Goal: Information Seeking & Learning: Learn about a topic

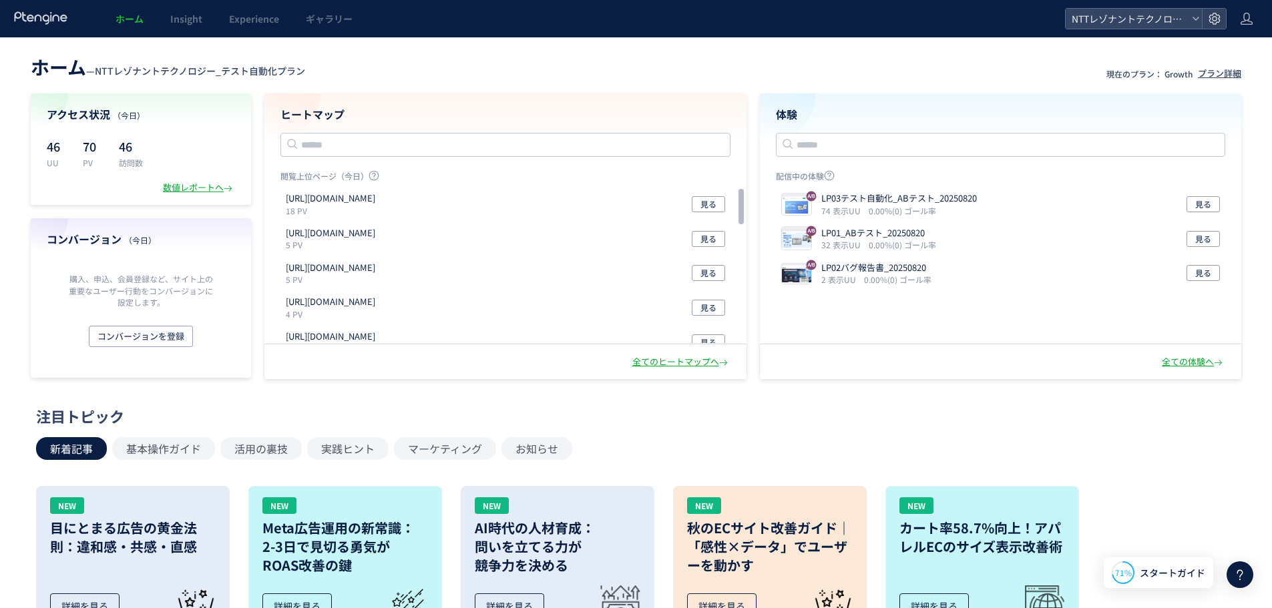
click at [129, 19] on span "ホーム" at bounding box center [130, 18] width 28 height 13
click at [1192, 18] on icon at bounding box center [1196, 19] width 8 height 8
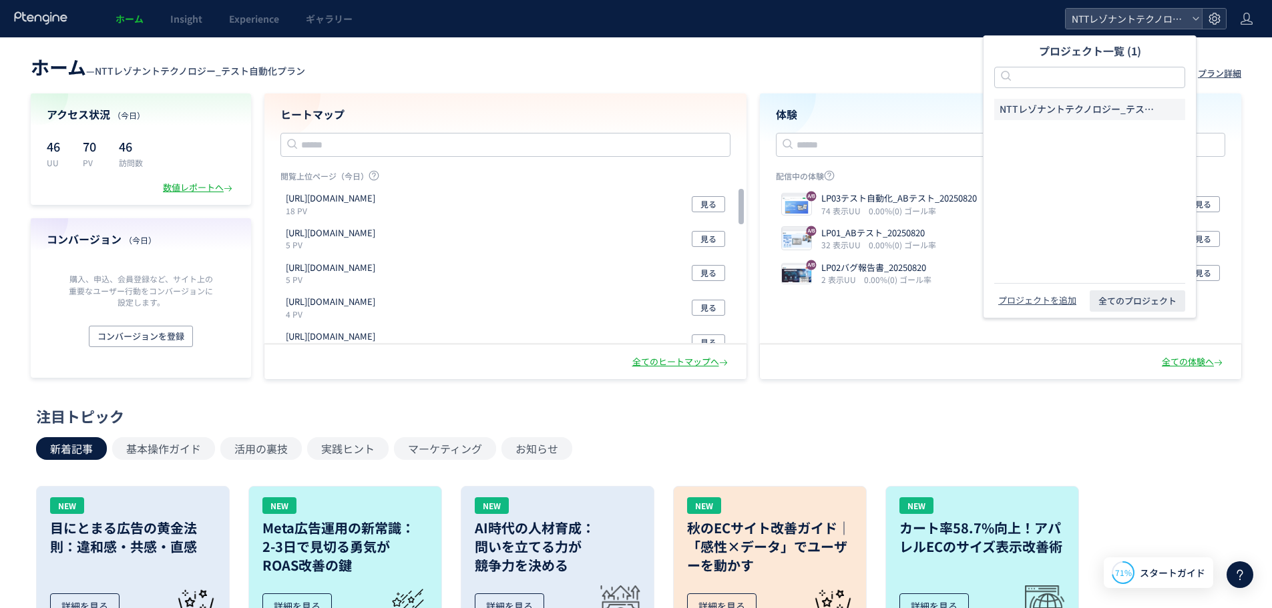
click at [1215, 19] on icon at bounding box center [1214, 18] width 13 height 13
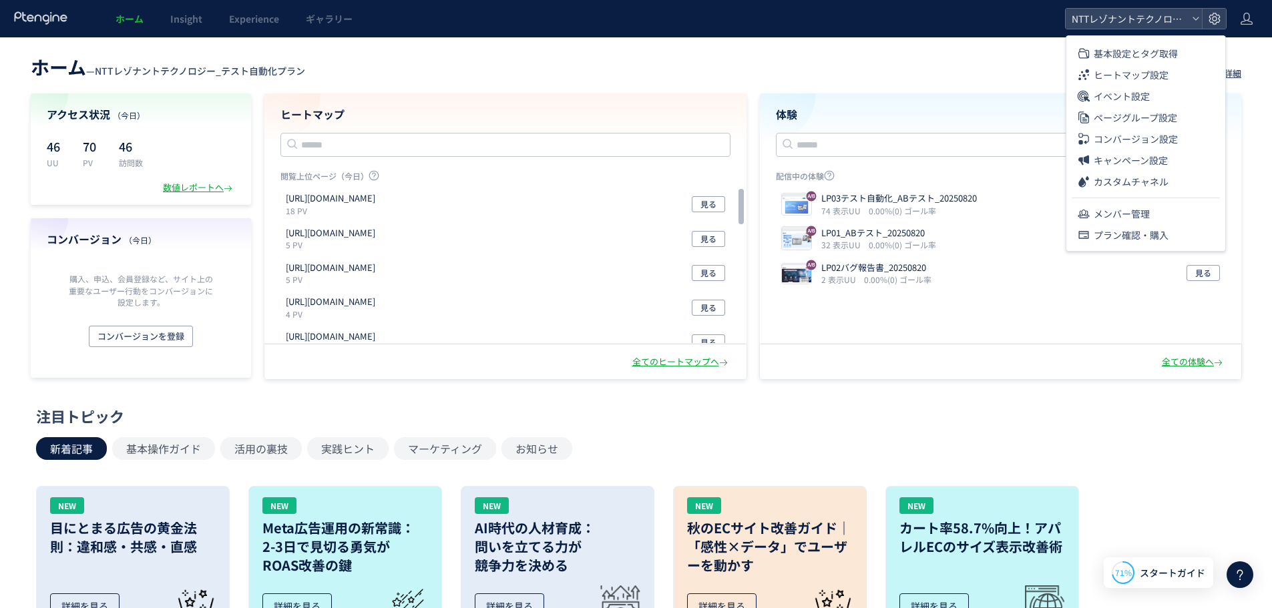
click at [1015, 19] on div "ホーム Insight Experience ギャラリー" at bounding box center [532, 18] width 1065 height 37
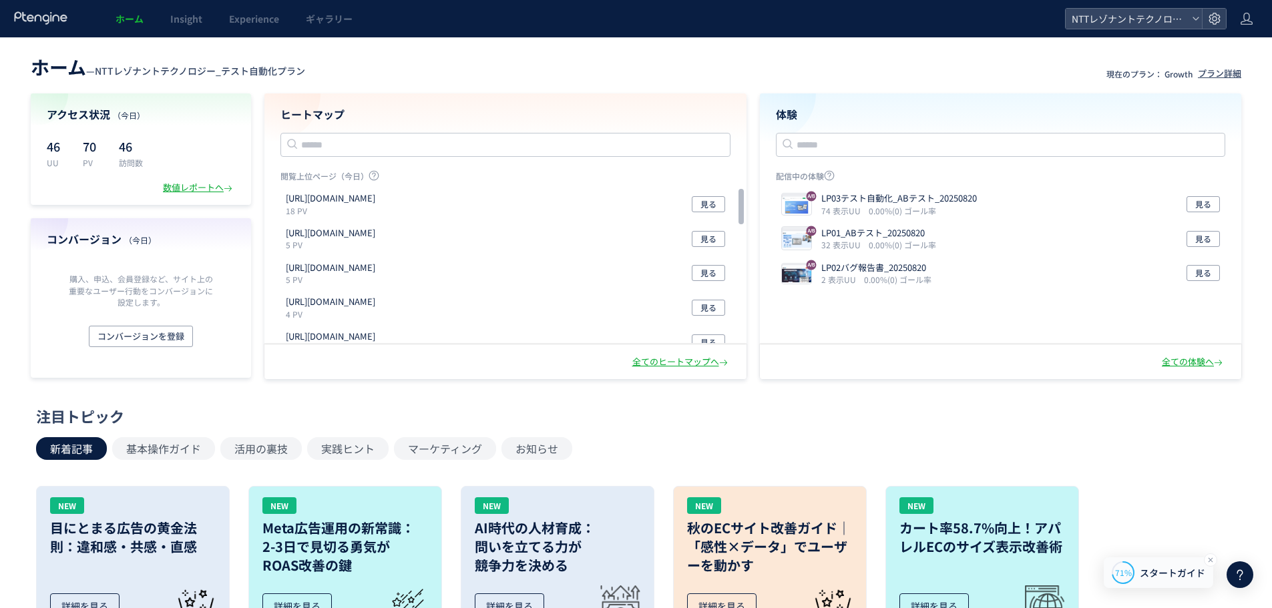
click at [1182, 574] on span "スタートガイド" at bounding box center [1172, 573] width 65 height 14
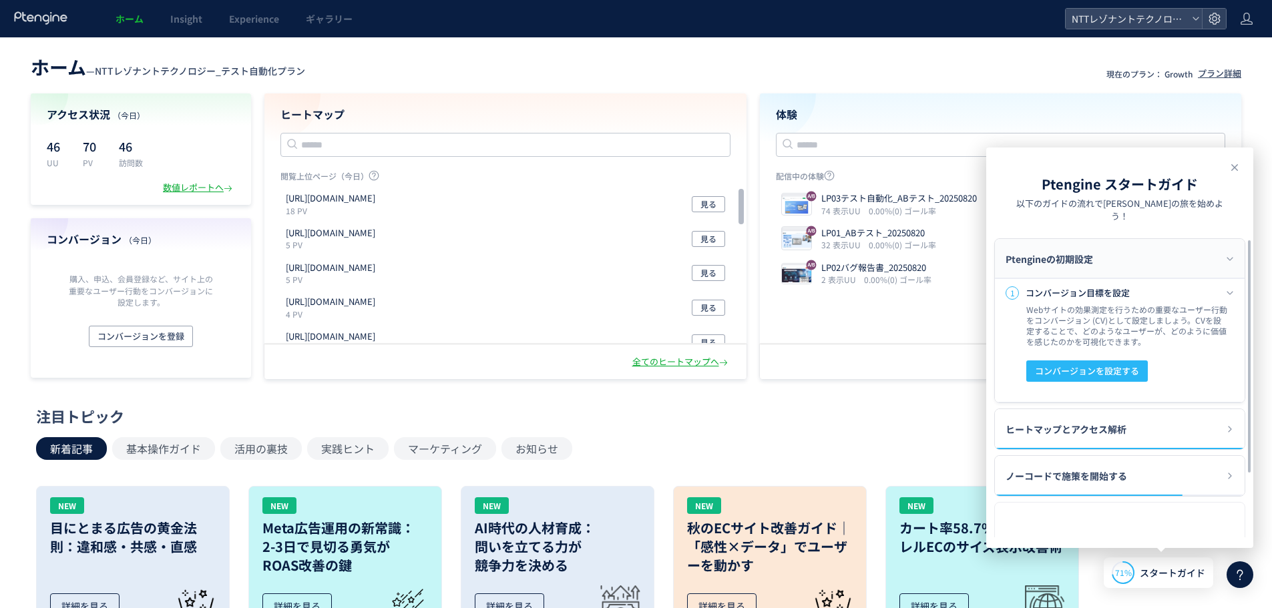
click at [1226, 240] on div "Ptengineの初期設定" at bounding box center [1120, 259] width 250 height 40
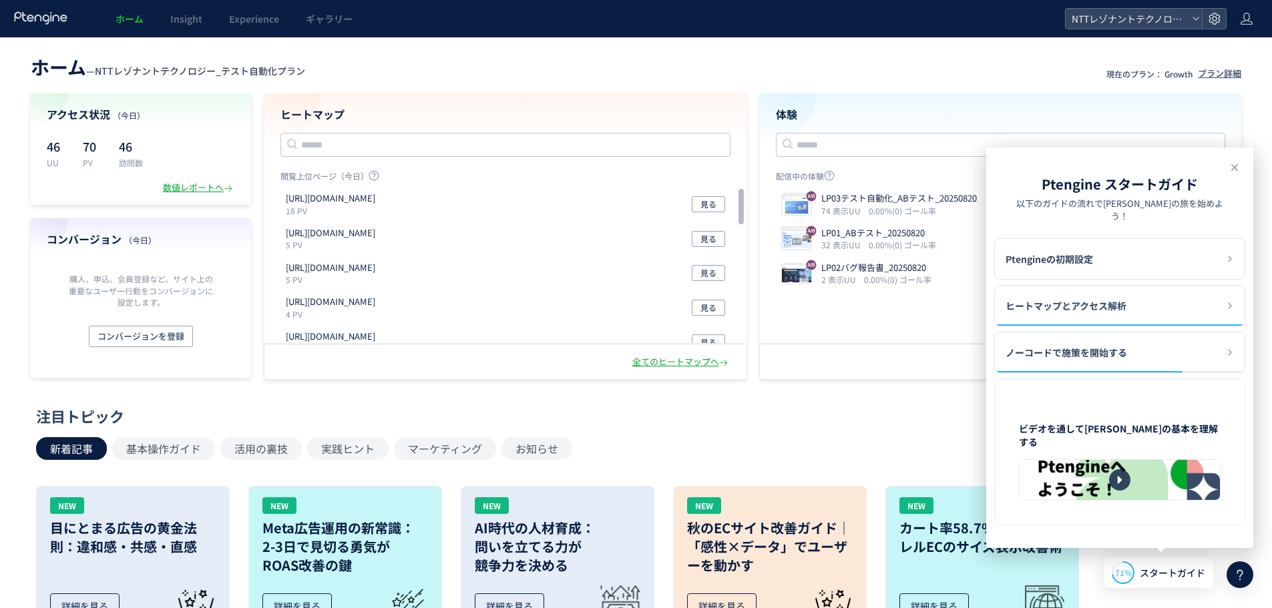
click at [1239, 581] on icon at bounding box center [1240, 575] width 16 height 16
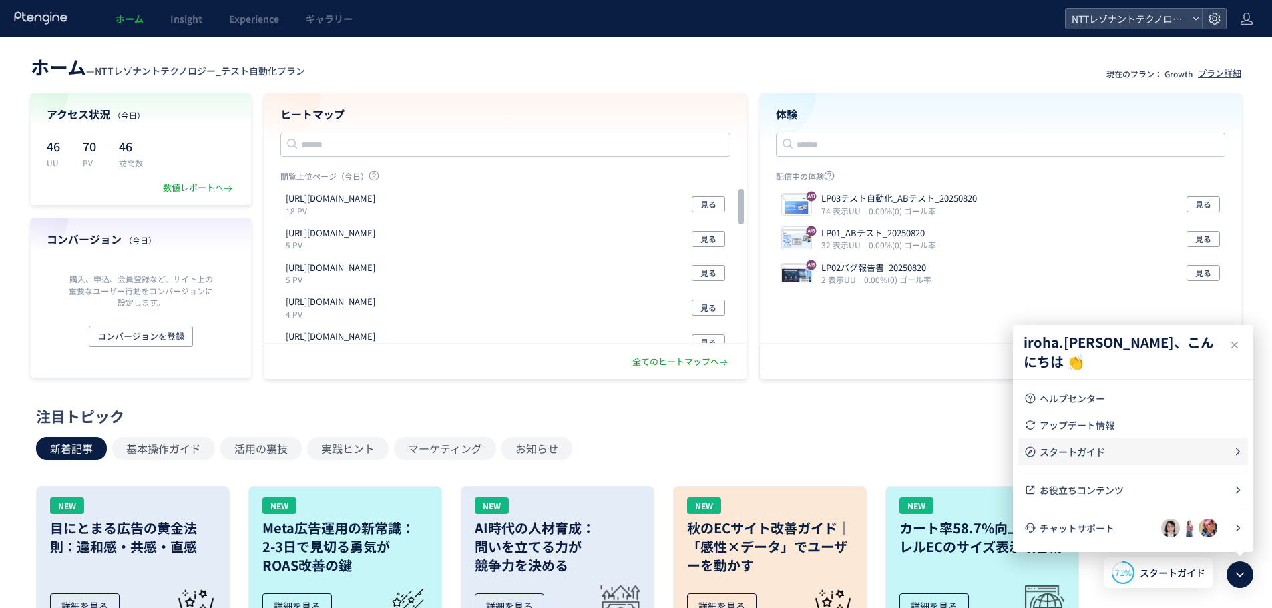
click at [1104, 445] on span "スタートガイド" at bounding box center [1137, 451] width 194 height 13
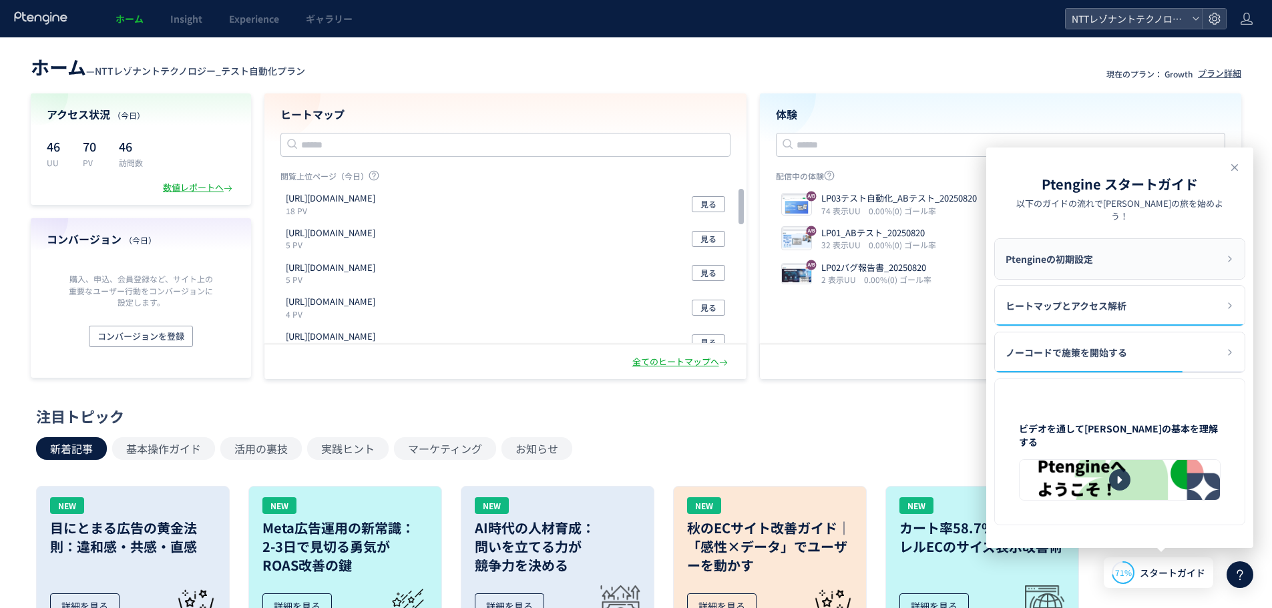
click at [1141, 256] on div "Ptengineの初期設定" at bounding box center [1120, 259] width 250 height 40
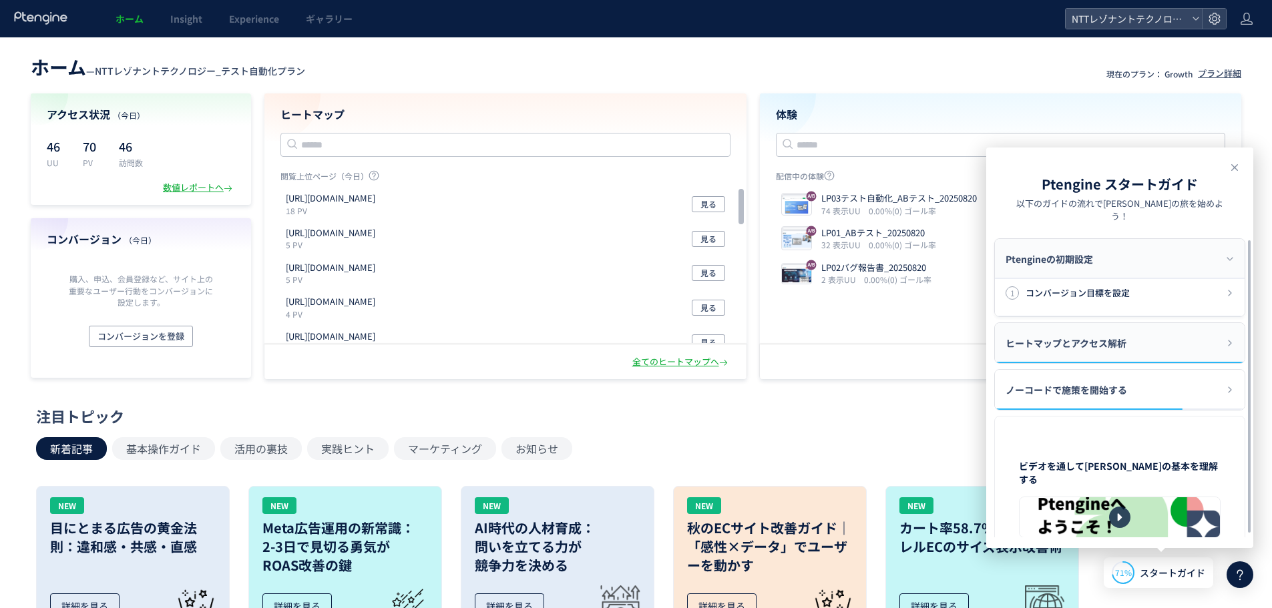
click at [1150, 323] on div "ヒートマップとアクセス解析" at bounding box center [1120, 343] width 250 height 40
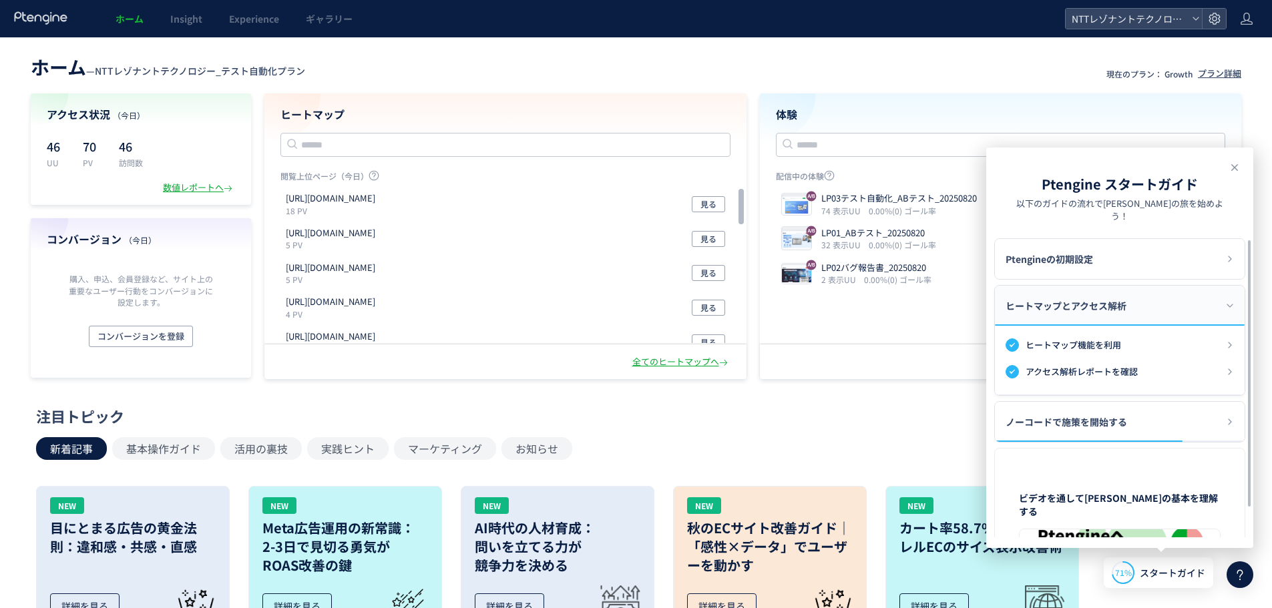
click at [1170, 295] on div "ヒートマップとアクセス解析" at bounding box center [1120, 306] width 250 height 40
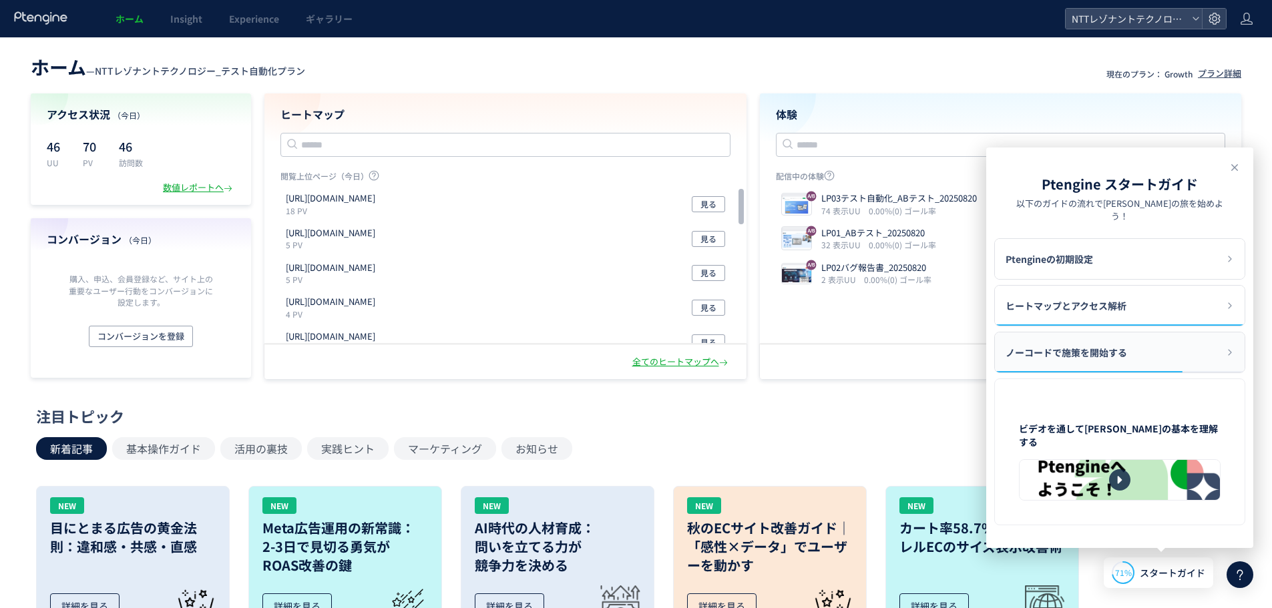
click at [1235, 333] on div "ノーコードで施策を開始する" at bounding box center [1120, 353] width 250 height 40
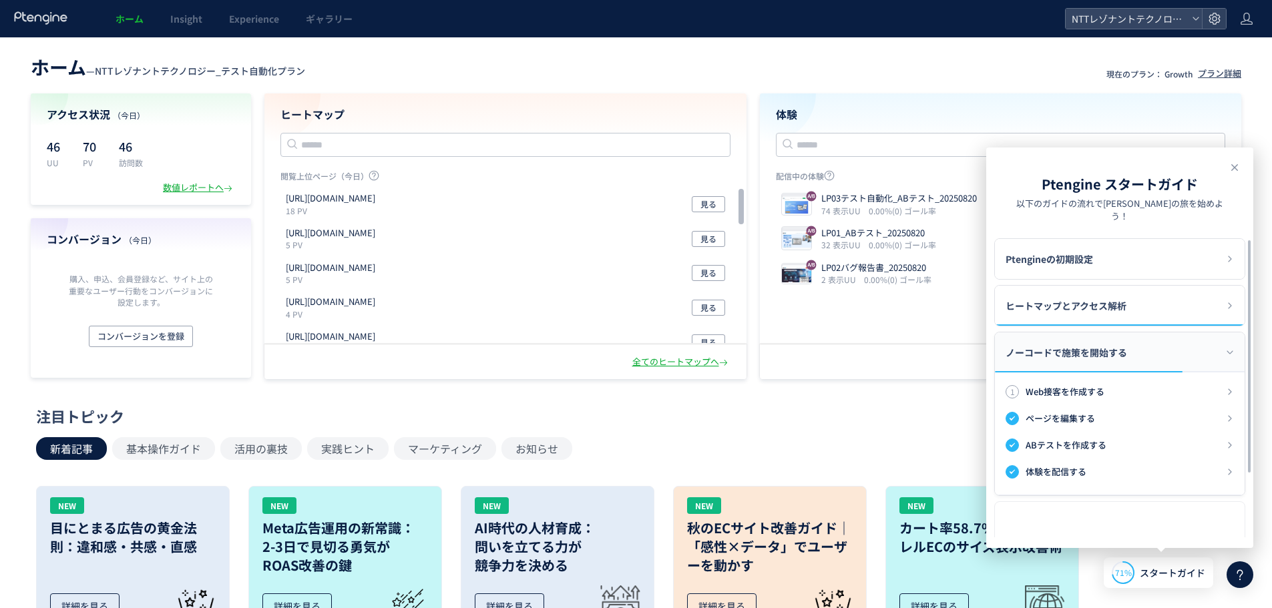
click at [1224, 337] on div "ノーコードで施策を開始する" at bounding box center [1120, 353] width 250 height 40
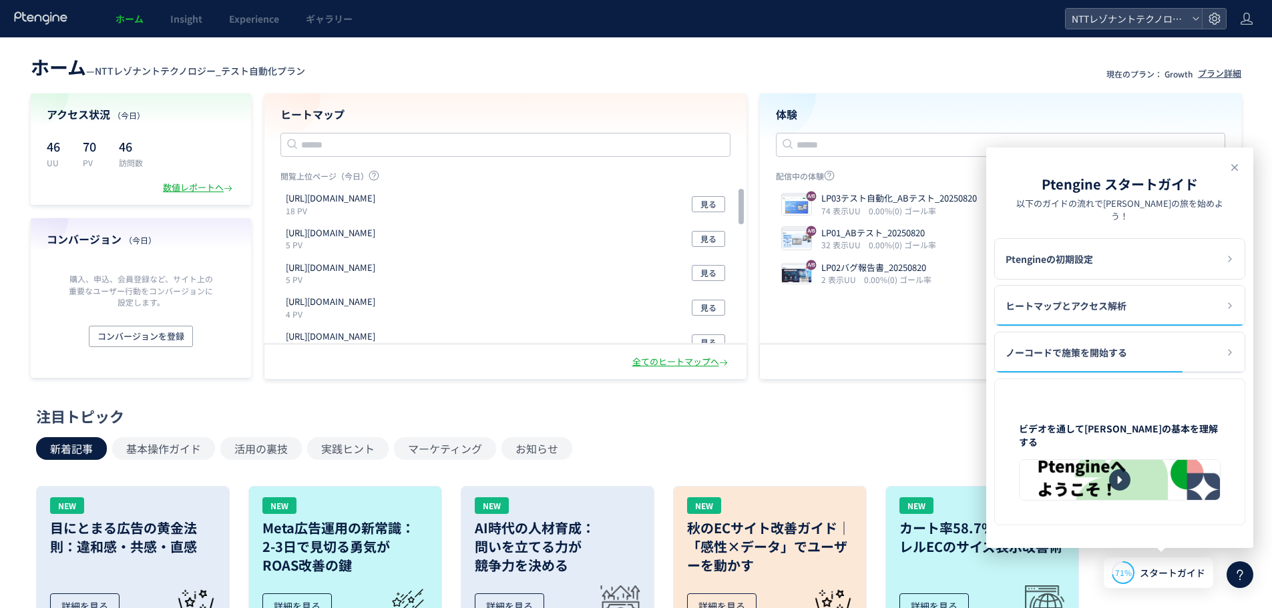
click at [922, 409] on div "注目トピック" at bounding box center [632, 416] width 1193 height 21
